Goal: Transaction & Acquisition: Subscribe to service/newsletter

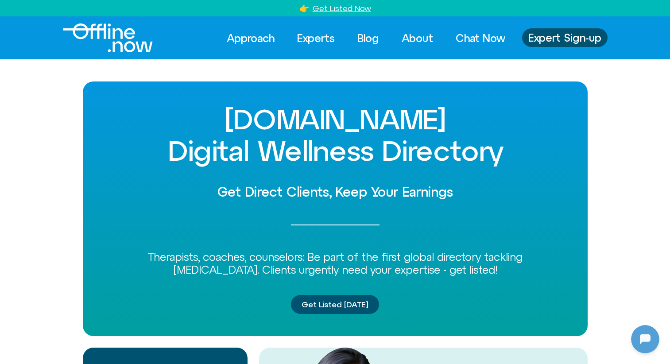
scroll to position [2, 0]
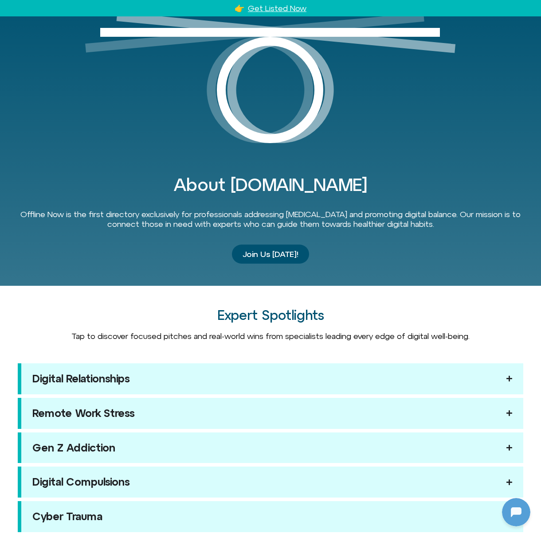
scroll to position [566, 0]
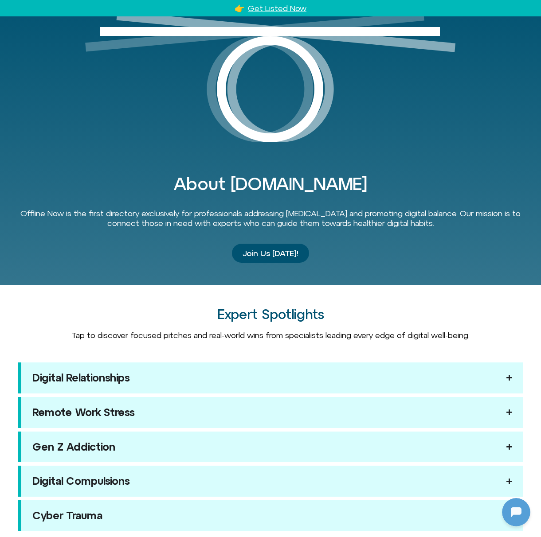
click at [267, 313] on h2 "Expert Spotlights" at bounding box center [270, 314] width 505 height 15
drag, startPoint x: 216, startPoint y: 315, endPoint x: 351, endPoint y: 316, distance: 135.2
click at [352, 316] on h2 "Expert Spotlights" at bounding box center [270, 314] width 505 height 15
copy h2 "Expert Spotlights"
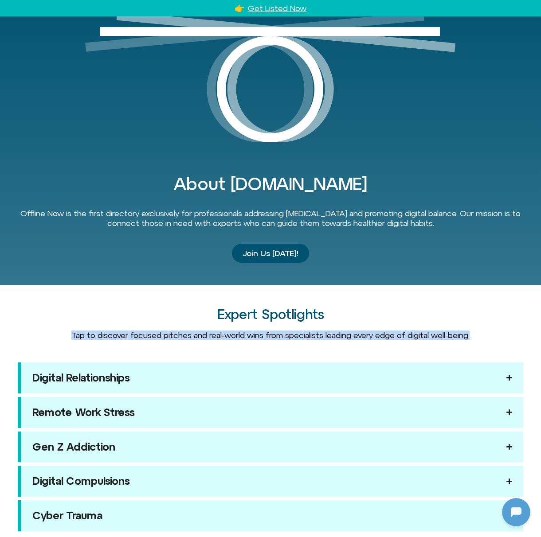
drag, startPoint x: 479, startPoint y: 336, endPoint x: 65, endPoint y: 332, distance: 414.3
click at [65, 332] on div "Tap to discover focused pitches and real-world wins from specialists leading ev…" at bounding box center [270, 336] width 505 height 10
copy span "Tap to discover focused pitches and real-world wins from specialists leading ev…"
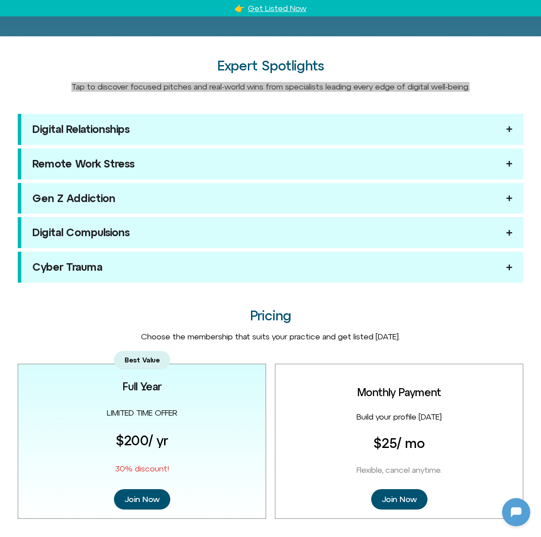
scroll to position [817, 0]
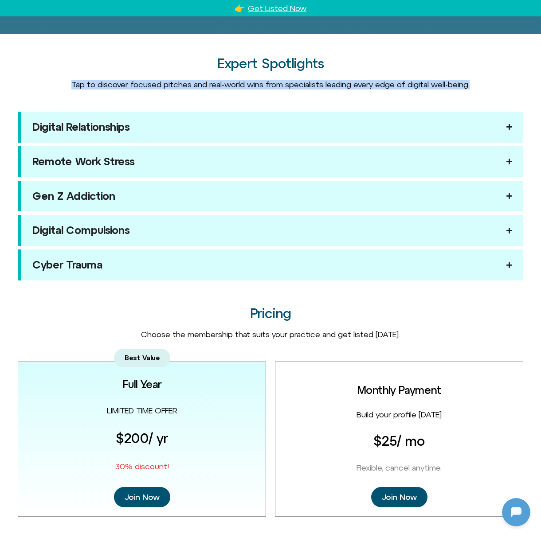
drag, startPoint x: 408, startPoint y: 335, endPoint x: 127, endPoint y: 337, distance: 280.9
click at [127, 337] on div "Choose the membership that suits your practice and get listed [DATE]." at bounding box center [270, 335] width 505 height 10
copy div "Choose the membership that suits your practice and get listed [DATE]."
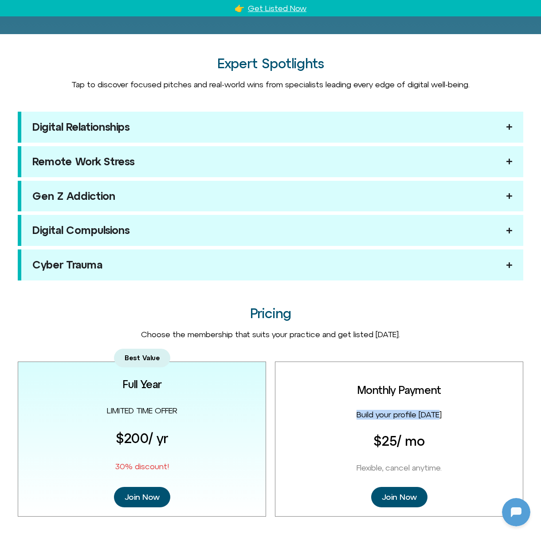
drag, startPoint x: 434, startPoint y: 416, endPoint x: 354, endPoint y: 412, distance: 80.7
click at [354, 364] on div "Monthly Payment Build your profile [DATE] $25 / mo Flexible, cancel anytime. Jo…" at bounding box center [399, 439] width 248 height 155
copy span "Build your profile [DATE]"
drag, startPoint x: 185, startPoint y: 409, endPoint x: 105, endPoint y: 412, distance: 80.2
click at [105, 364] on div "Best Value Full Year LIMITED TIME OFFER $200 / yr 30% discount! Join Now" at bounding box center [142, 439] width 248 height 155
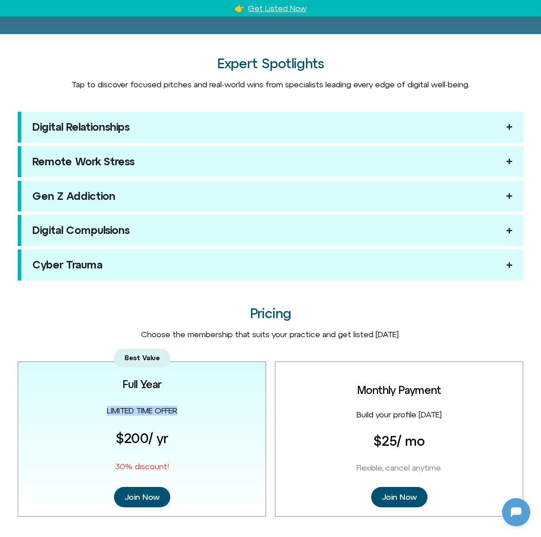
copy span "LIMITED TIME OFFER"
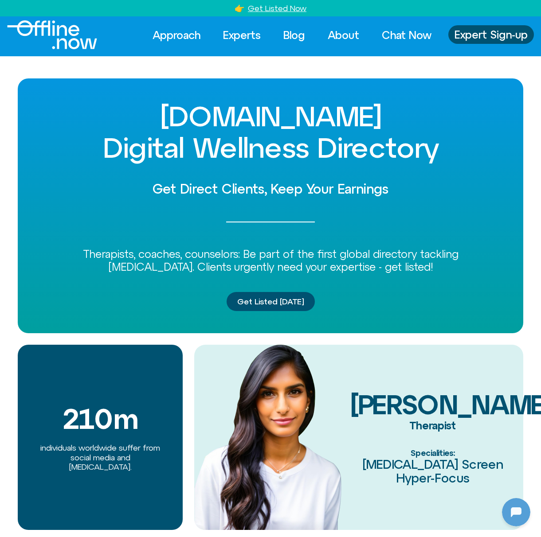
scroll to position [0, 0]
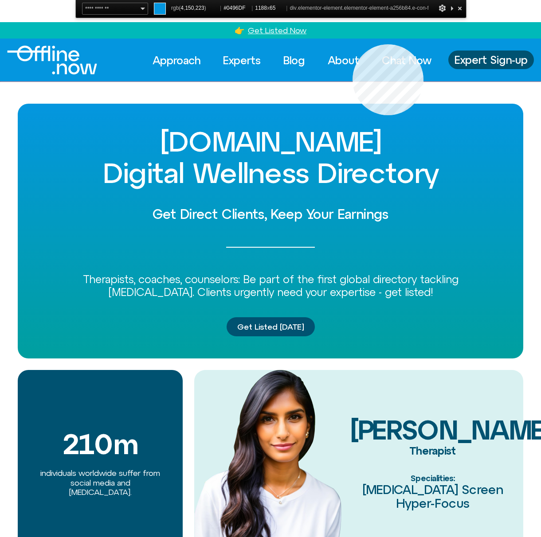
copy span "LIMITED TIME OFFER"
click at [352, 44] on div "Approach Experts Blog About Chat Now Approach Experts Blog About Chat Now Exper…" at bounding box center [270, 60] width 541 height 43
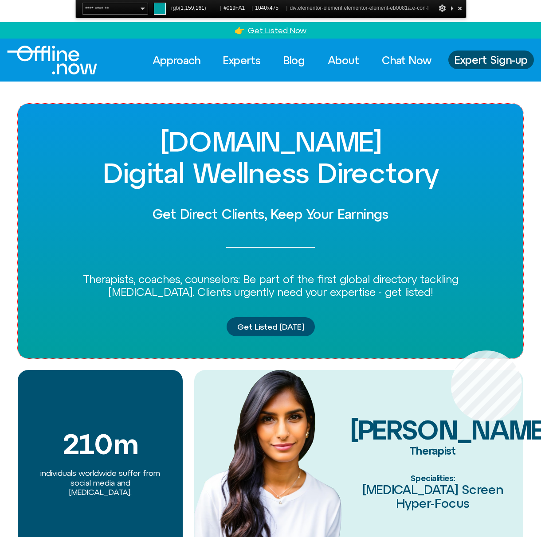
copy span "LIMITED TIME OFFER"
click at [451, 351] on div "[DOMAIN_NAME] Digital Wellness Directory Get Direct Clients, Keep Your Earnings…" at bounding box center [270, 231] width 505 height 255
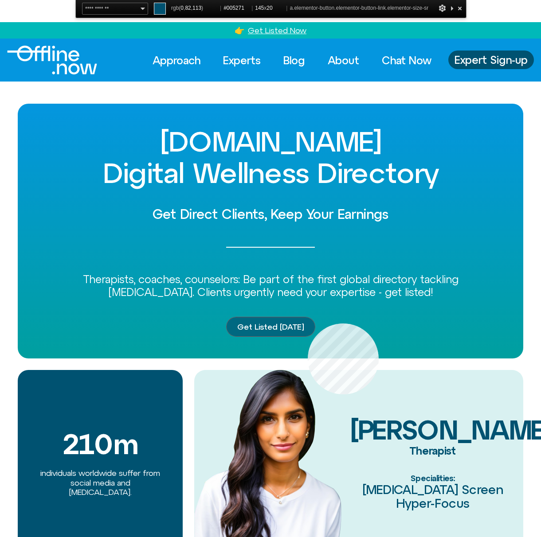
copy span "LIMITED TIME OFFER"
click at [308, 323] on link "Get Listed [DATE]" at bounding box center [270, 326] width 88 height 19
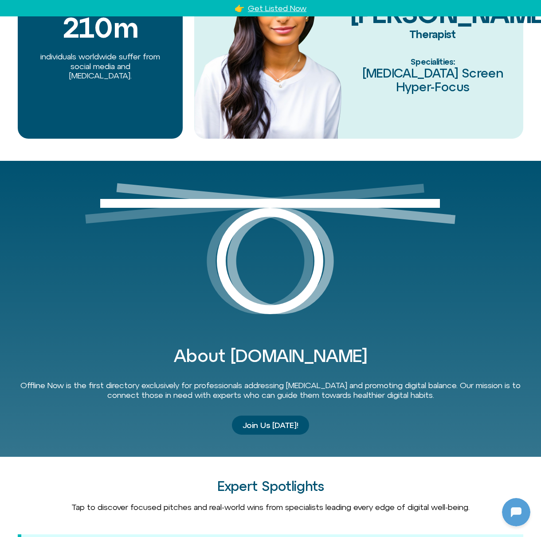
scroll to position [397, 0]
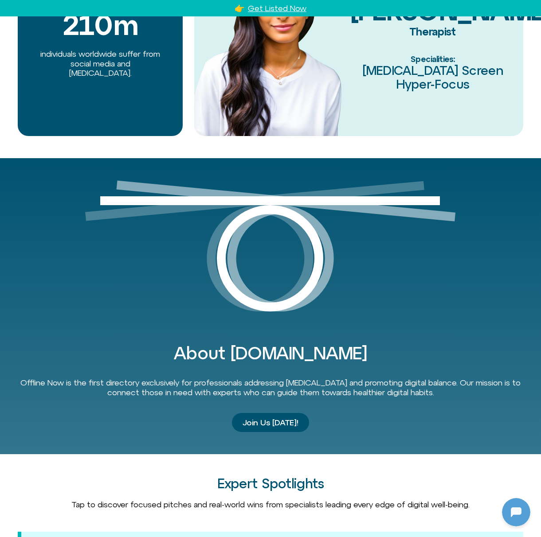
click at [418, 312] on img at bounding box center [270, 253] width 370 height 147
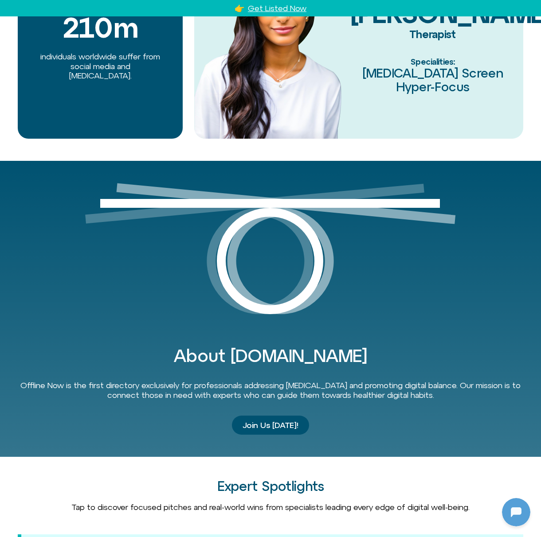
scroll to position [393, 0]
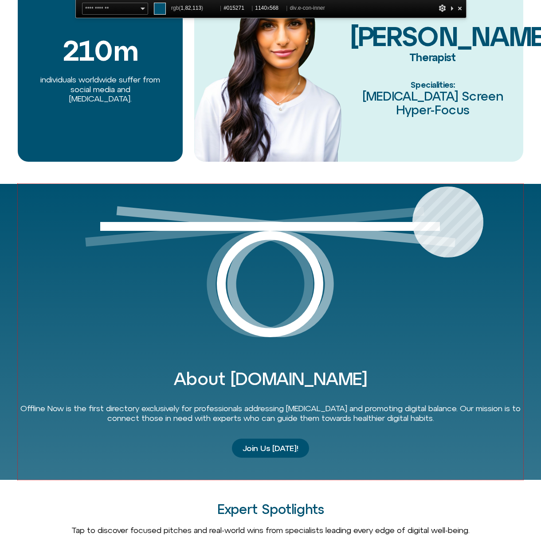
copy span "LIMITED TIME OFFER"
click at [412, 187] on div "About [DOMAIN_NAME] Offline Now is the first directory exclusively for professi…" at bounding box center [270, 332] width 505 height 296
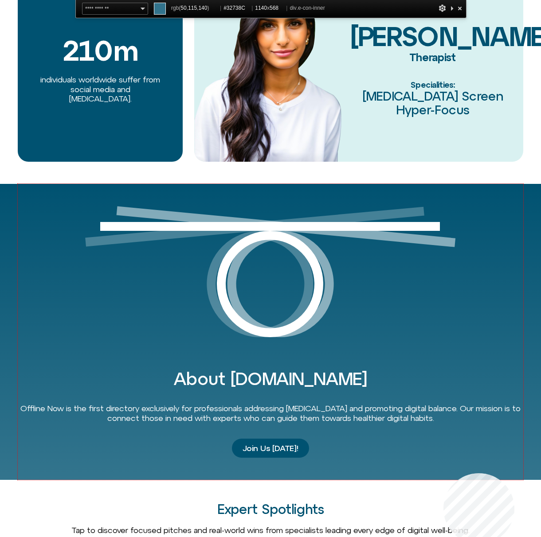
copy span "LIMITED TIME OFFER"
click at [444, 364] on div "About [DOMAIN_NAME] Offline Now is the first directory exclusively for professi…" at bounding box center [270, 332] width 505 height 296
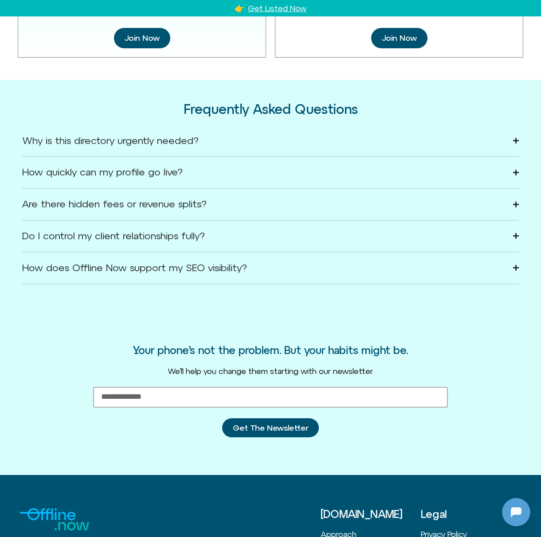
scroll to position [1249, 0]
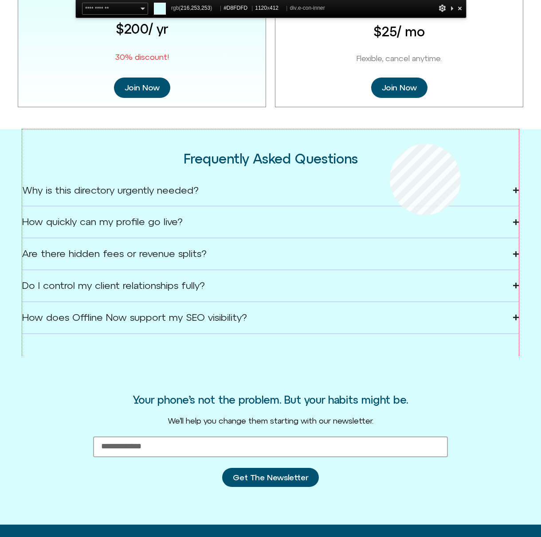
click at [389, 144] on div "Frequently Asked Questions Why is this directory urgently needed? [MEDICAL_DATA…" at bounding box center [270, 242] width 496 height 227
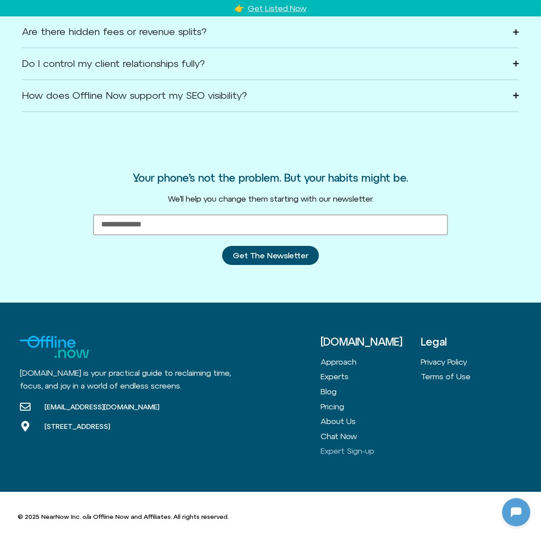
scroll to position [1453, 0]
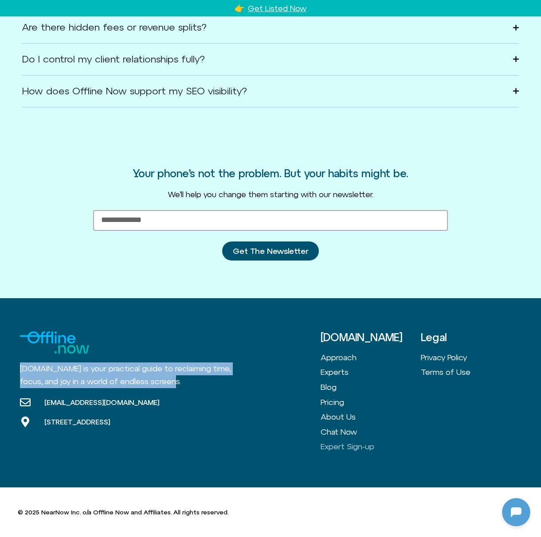
drag, startPoint x: 195, startPoint y: 382, endPoint x: 21, endPoint y: 370, distance: 174.1
click at [21, 364] on div "[DOMAIN_NAME] is your practical guide to reclaiming time, focus, and joy in a w…" at bounding box center [126, 375] width 213 height 26
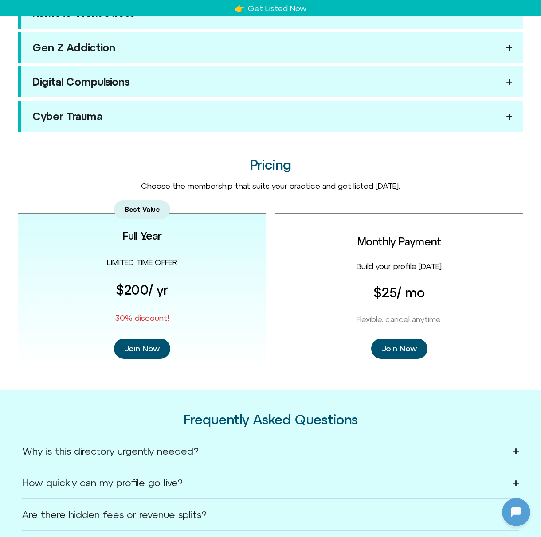
scroll to position [968, 0]
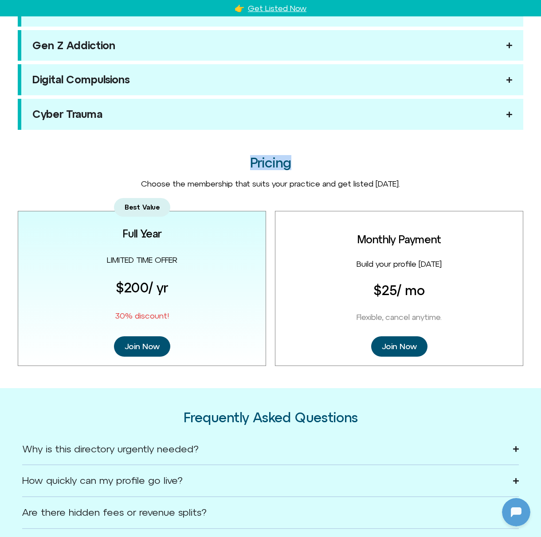
drag, startPoint x: 296, startPoint y: 164, endPoint x: 241, endPoint y: 158, distance: 54.9
click at [242, 159] on h2 "Pricing" at bounding box center [270, 163] width 505 height 15
drag, startPoint x: 406, startPoint y: 184, endPoint x: 141, endPoint y: 183, distance: 265.0
click at [141, 183] on div "Choose the membership that suits your practice and get listed [DATE]." at bounding box center [270, 184] width 505 height 10
drag, startPoint x: 119, startPoint y: 230, endPoint x: 184, endPoint y: 233, distance: 65.2
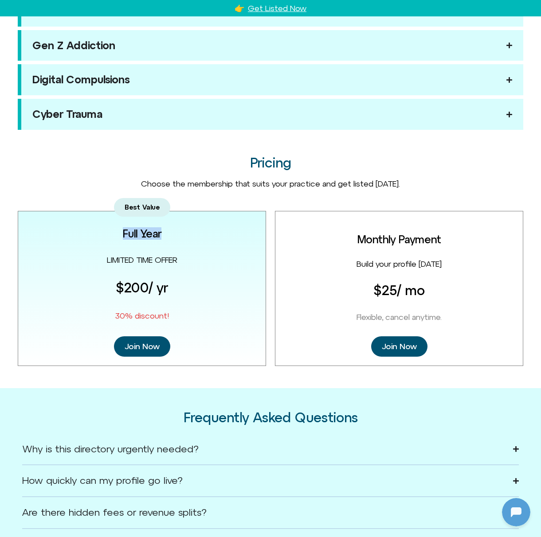
click at [184, 233] on div "Best Value Full Year LIMITED TIME OFFER $200 / yr 30% discount! Join Now" at bounding box center [142, 288] width 248 height 155
drag, startPoint x: 95, startPoint y: 262, endPoint x: 195, endPoint y: 261, distance: 100.1
click at [195, 261] on div "Best Value Full Year LIMITED TIME OFFER $200 / yr 30% discount! Join Now" at bounding box center [142, 288] width 248 height 155
drag, startPoint x: 104, startPoint y: 313, endPoint x: 191, endPoint y: 315, distance: 86.4
click at [195, 315] on div "Best Value Full Year LIMITED TIME OFFER $200 / yr 30% discount! Join Now" at bounding box center [142, 288] width 248 height 155
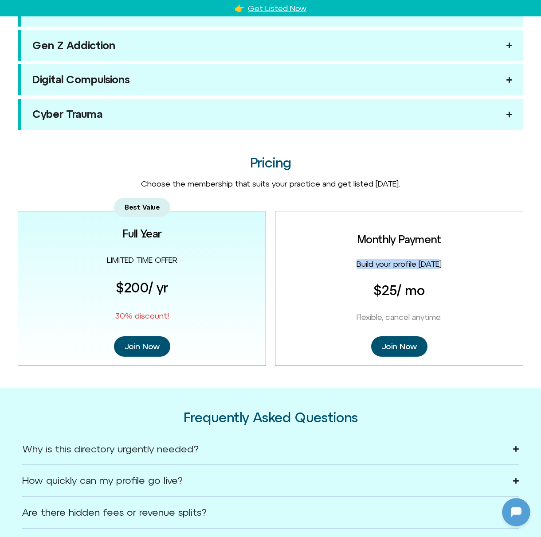
drag, startPoint x: 380, startPoint y: 262, endPoint x: 441, endPoint y: 261, distance: 61.2
click at [441, 261] on span "Build your profile [DATE]" at bounding box center [398, 263] width 85 height 9
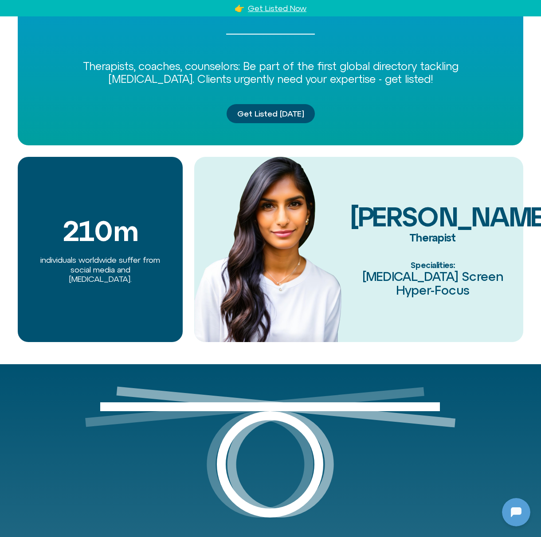
scroll to position [0, 0]
